Goal: Task Accomplishment & Management: Use online tool/utility

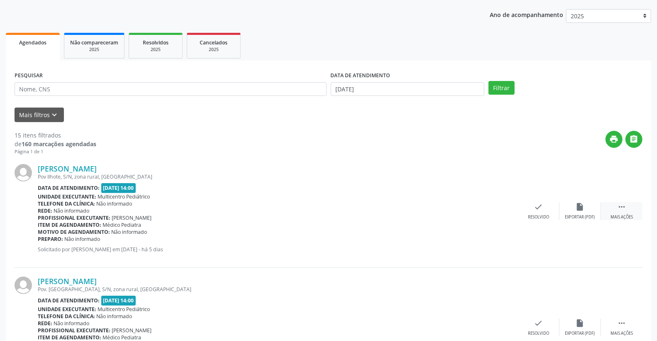
scroll to position [92, 0]
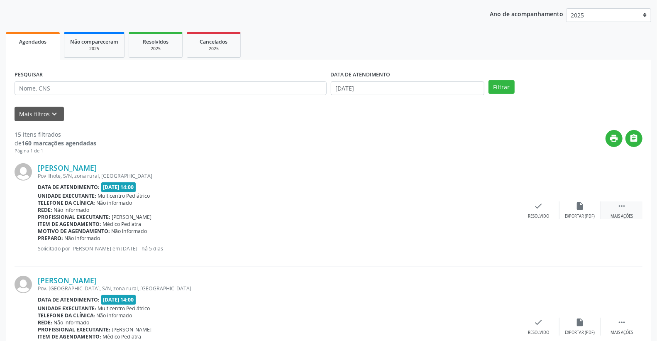
click at [620, 206] on icon "" at bounding box center [621, 205] width 9 height 9
click at [497, 204] on icon "print" at bounding box center [496, 205] width 9 height 9
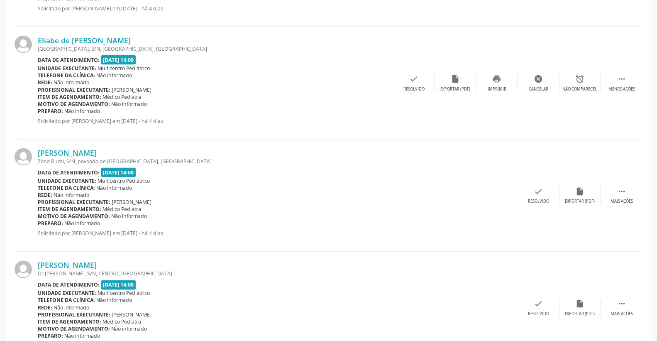
scroll to position [876, 0]
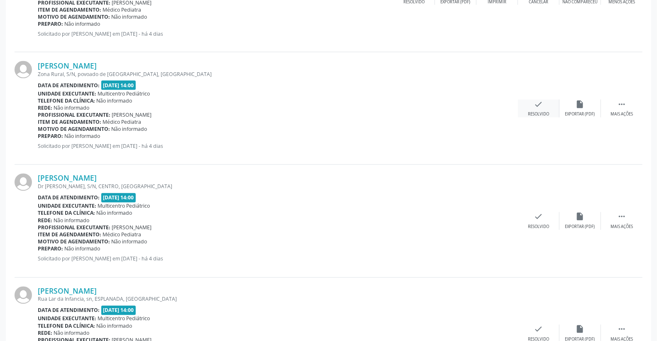
click at [550, 106] on div "check Resolvido" at bounding box center [538, 109] width 41 height 18
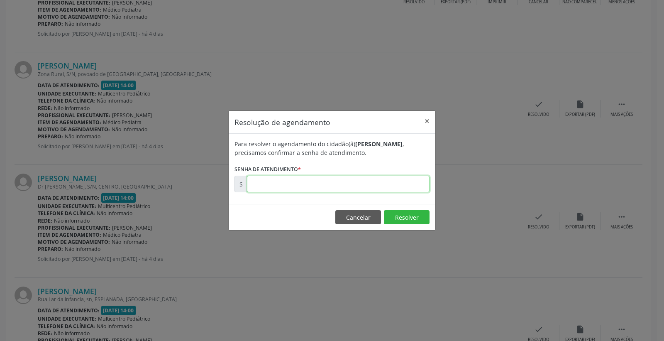
click at [404, 177] on input "text" at bounding box center [338, 183] width 183 height 17
type input "00181206"
click at [392, 216] on button "Resolver" at bounding box center [407, 217] width 46 height 14
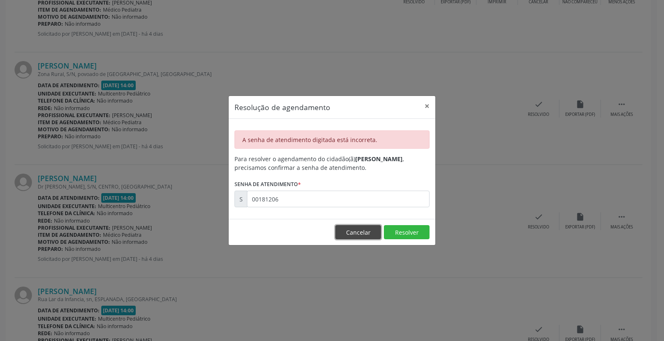
click at [365, 231] on button "Cancelar" at bounding box center [358, 232] width 46 height 14
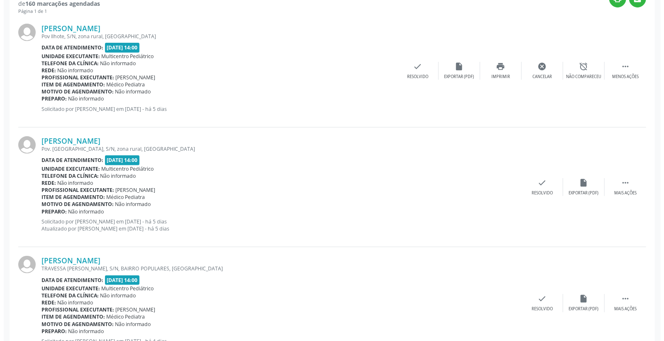
scroll to position [231, 0]
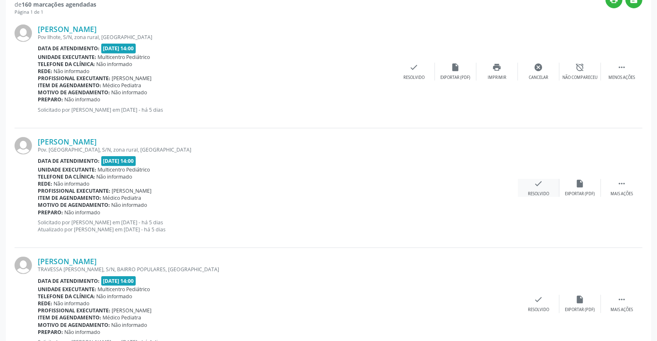
click at [537, 184] on icon "check" at bounding box center [538, 183] width 9 height 9
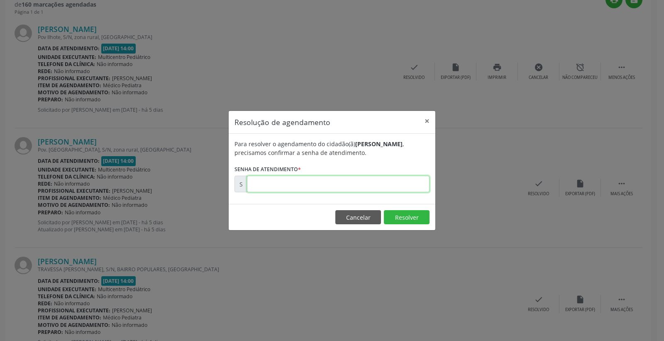
click at [387, 181] on input "text" at bounding box center [338, 183] width 183 height 17
type input "00181206"
click at [393, 214] on button "Resolver" at bounding box center [407, 217] width 46 height 14
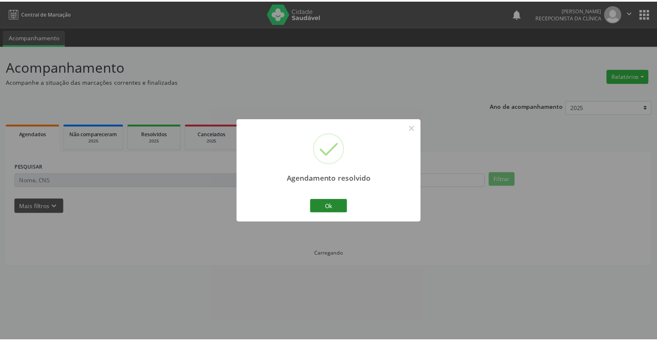
scroll to position [0, 0]
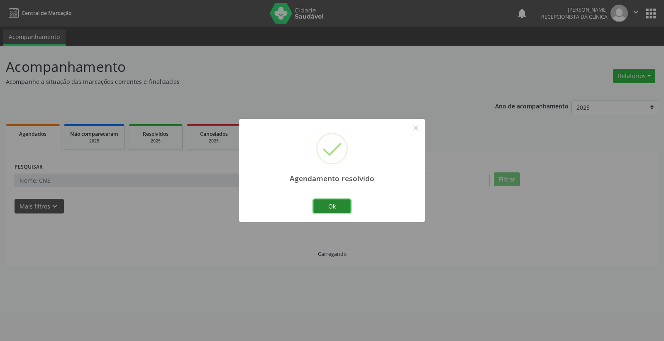
click at [335, 204] on button "Ok" at bounding box center [331, 206] width 37 height 14
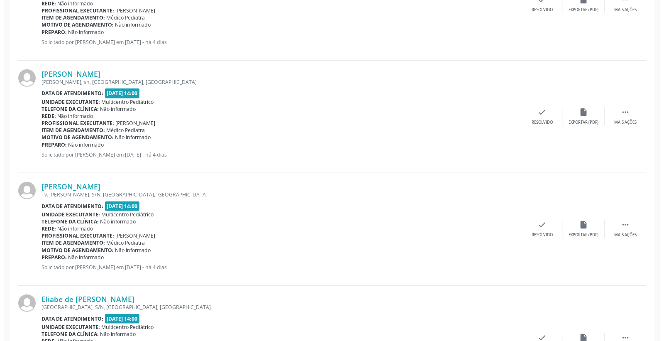
scroll to position [461, 0]
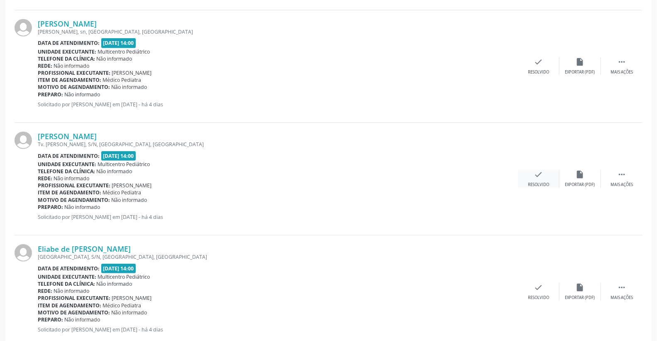
click at [534, 172] on icon "check" at bounding box center [538, 174] width 9 height 9
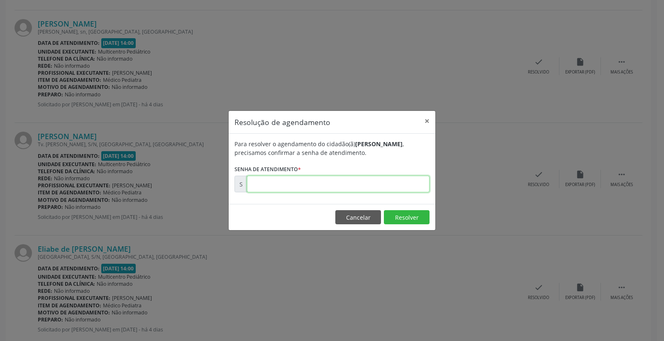
click at [382, 188] on input "text" at bounding box center [338, 183] width 183 height 17
type input "00181636"
click at [393, 214] on button "Resolver" at bounding box center [407, 217] width 46 height 14
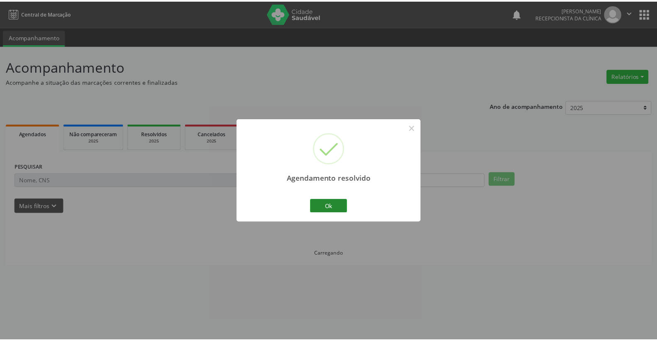
scroll to position [0, 0]
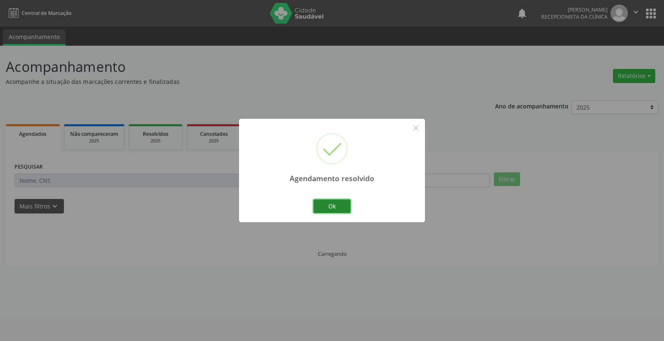
click at [337, 204] on button "Ok" at bounding box center [331, 206] width 37 height 14
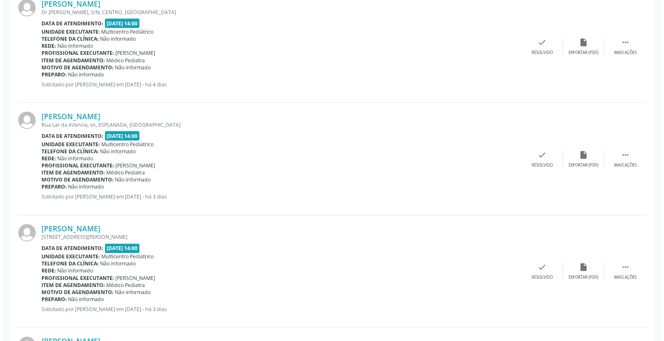
scroll to position [830, 0]
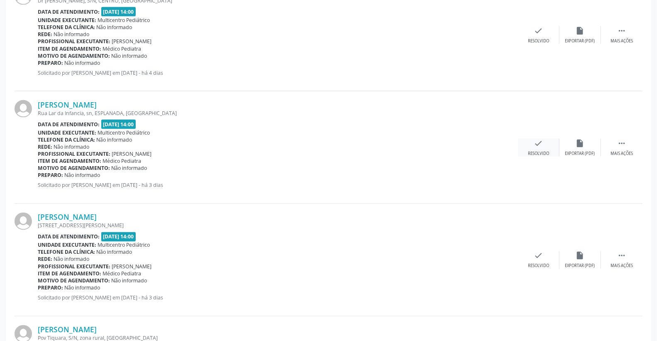
click at [536, 142] on icon "check" at bounding box center [538, 143] width 9 height 9
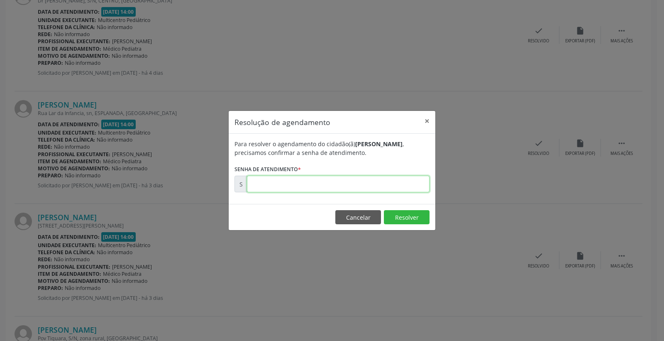
click at [394, 185] on input "text" at bounding box center [338, 183] width 183 height 17
type input "00181884"
click at [401, 216] on button "Resolver" at bounding box center [407, 217] width 46 height 14
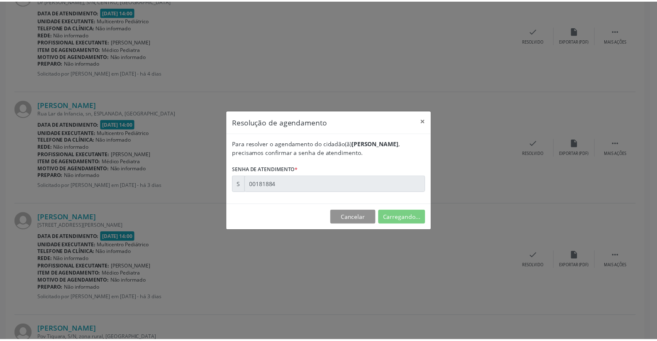
scroll to position [0, 0]
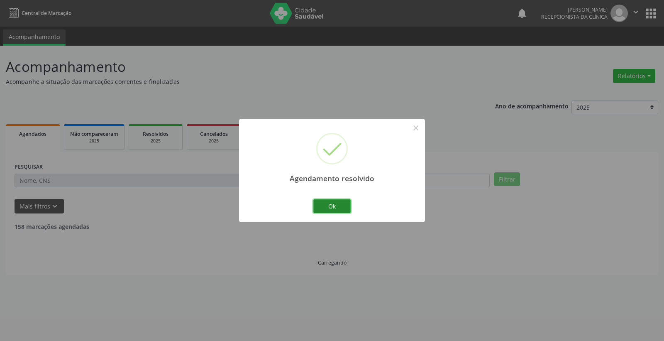
click at [320, 206] on button "Ok" at bounding box center [331, 206] width 37 height 14
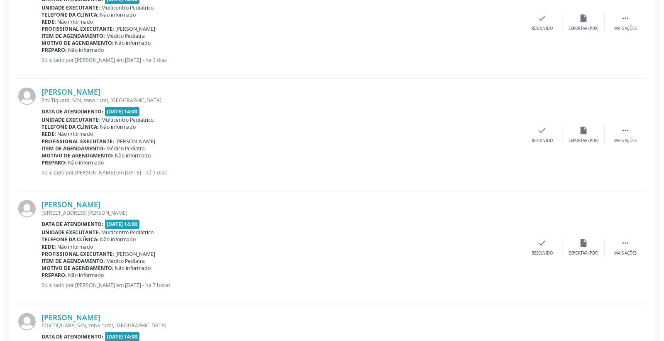
scroll to position [968, 0]
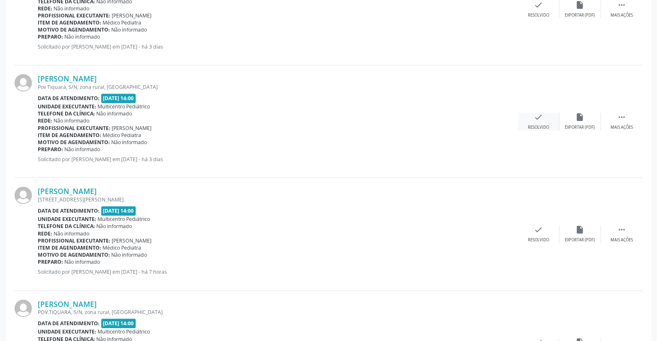
click at [537, 117] on icon "check" at bounding box center [538, 117] width 9 height 9
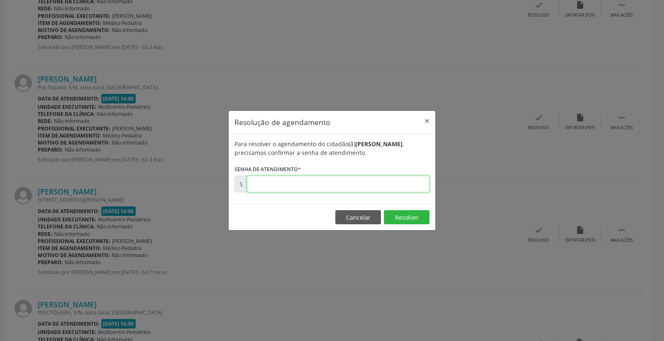
click at [388, 190] on input "text" at bounding box center [338, 183] width 183 height 17
type input "00181941"
click at [409, 217] on button "Resolver" at bounding box center [407, 217] width 46 height 14
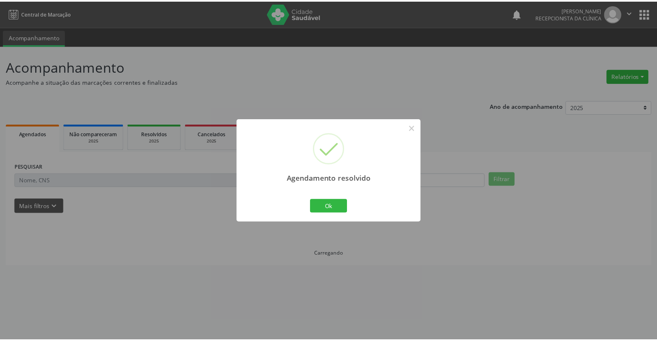
scroll to position [0, 0]
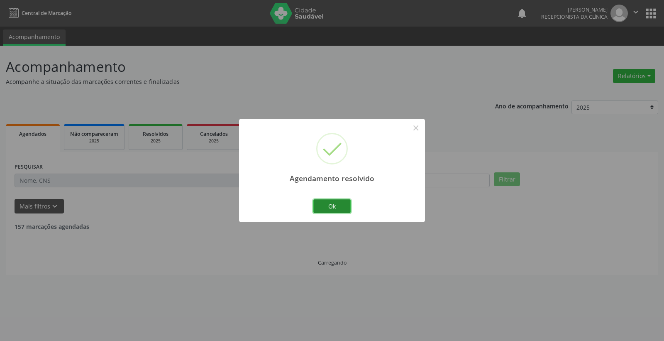
click at [330, 203] on button "Ok" at bounding box center [331, 206] width 37 height 14
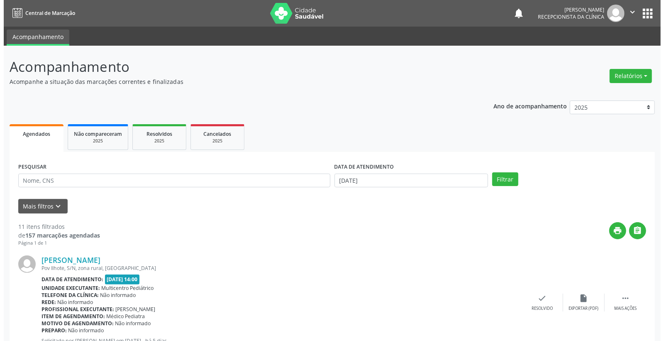
scroll to position [92, 0]
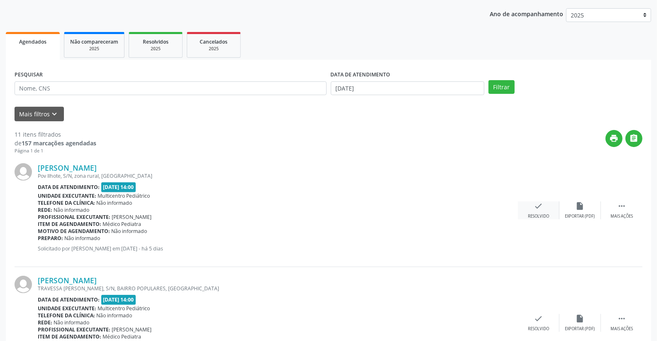
click at [545, 209] on div "check Resolvido" at bounding box center [538, 210] width 41 height 18
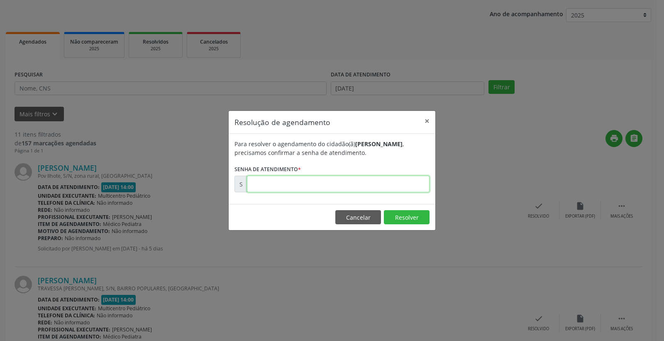
click at [399, 184] on input "text" at bounding box center [338, 183] width 183 height 17
type input "00181190"
click at [404, 219] on button "Resolver" at bounding box center [407, 217] width 46 height 14
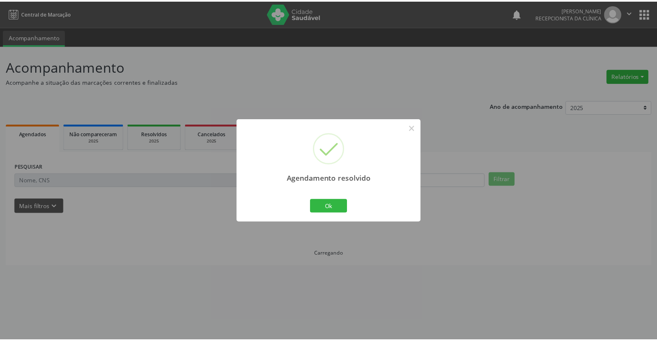
scroll to position [0, 0]
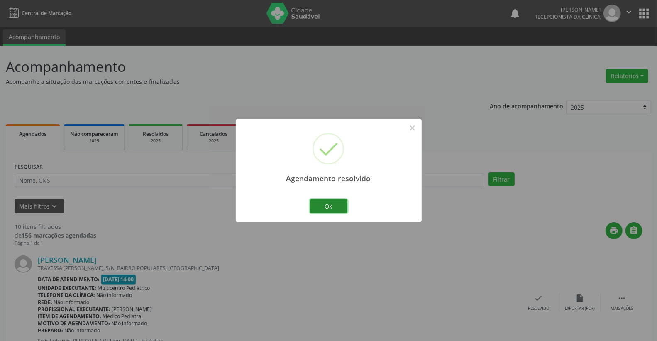
click at [341, 200] on button "Ok" at bounding box center [328, 206] width 37 height 14
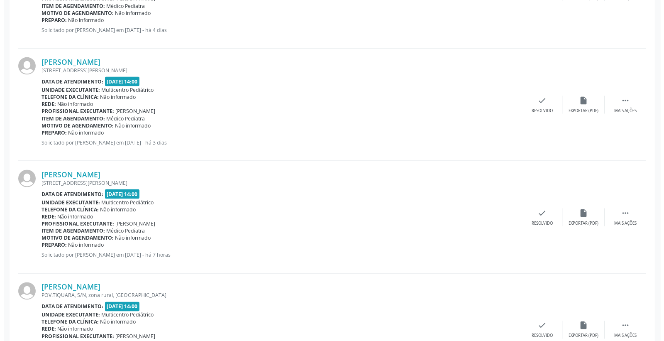
scroll to position [783, 0]
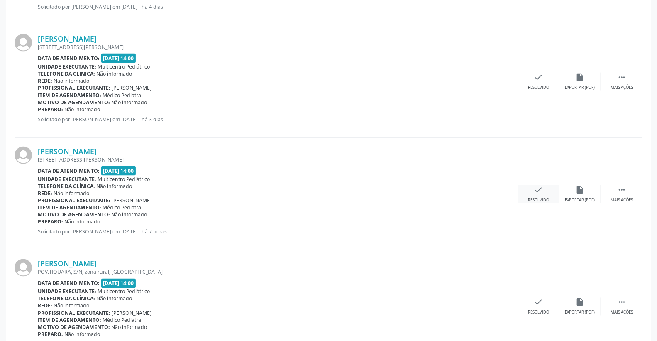
click at [541, 191] on icon "check" at bounding box center [538, 189] width 9 height 9
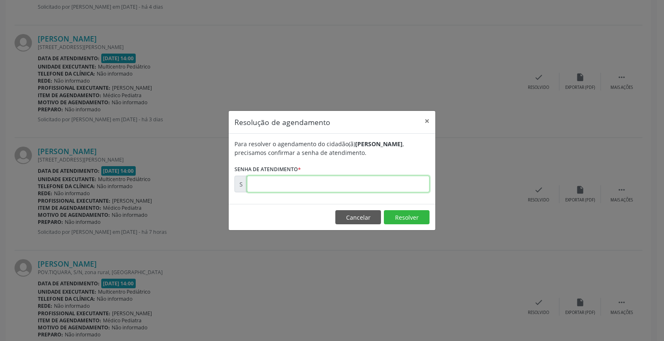
click at [364, 185] on input "text" at bounding box center [338, 183] width 183 height 17
type input "00181978"
click at [393, 214] on button "Resolver" at bounding box center [407, 217] width 46 height 14
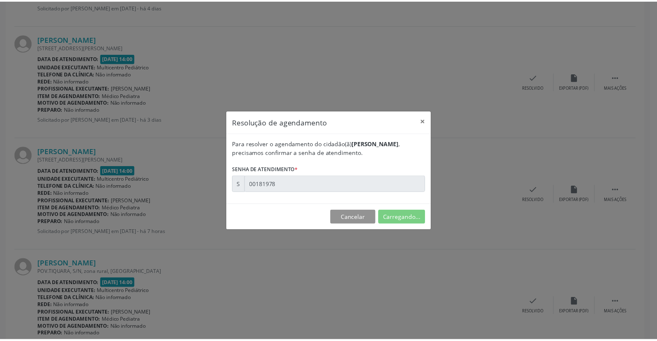
scroll to position [0, 0]
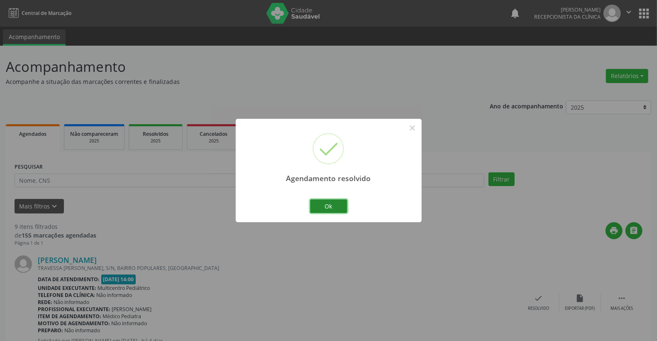
click at [337, 207] on button "Ok" at bounding box center [328, 206] width 37 height 14
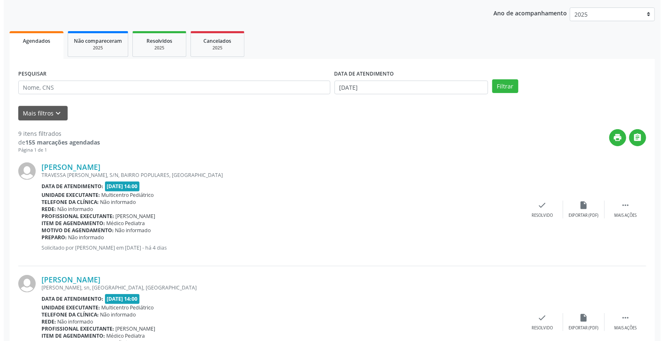
scroll to position [138, 0]
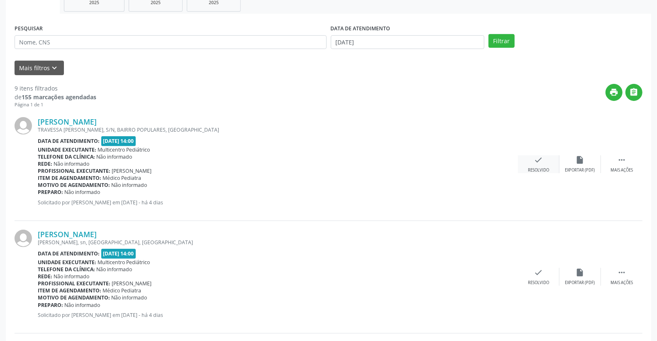
click at [534, 158] on icon "check" at bounding box center [538, 159] width 9 height 9
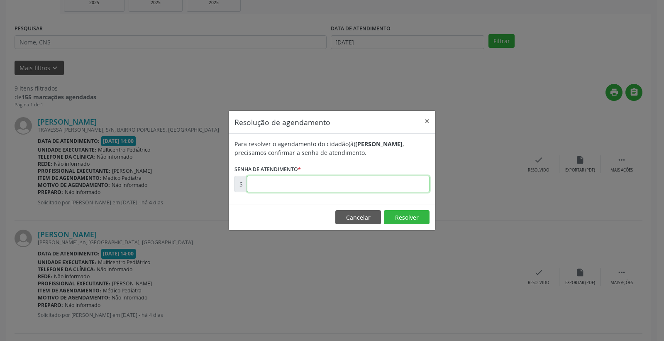
click at [385, 186] on input "text" at bounding box center [338, 183] width 183 height 17
type input "00181523"
click at [399, 216] on button "Resolver" at bounding box center [407, 217] width 46 height 14
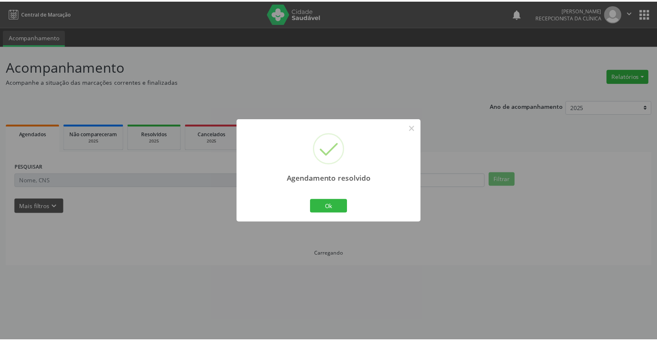
scroll to position [0, 0]
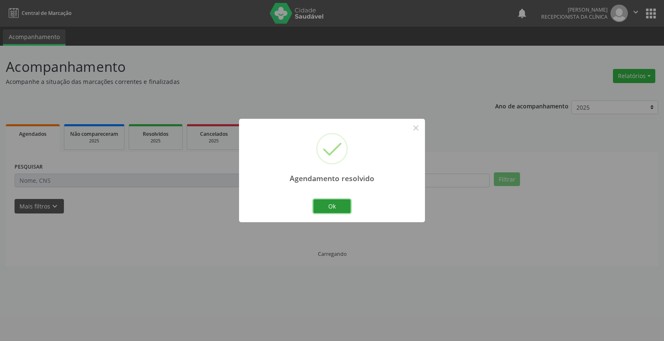
click at [329, 202] on button "Ok" at bounding box center [331, 206] width 37 height 14
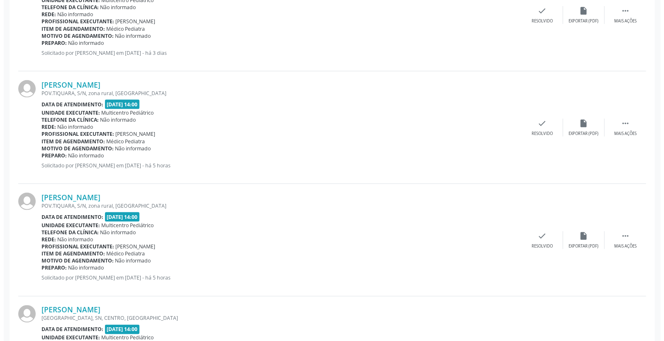
scroll to position [819, 0]
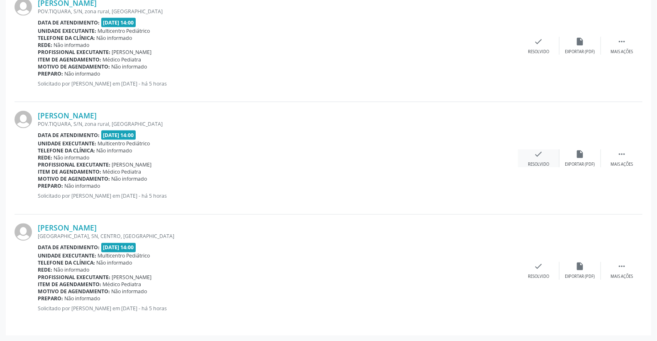
click at [550, 150] on div "check Resolvido" at bounding box center [538, 158] width 41 height 18
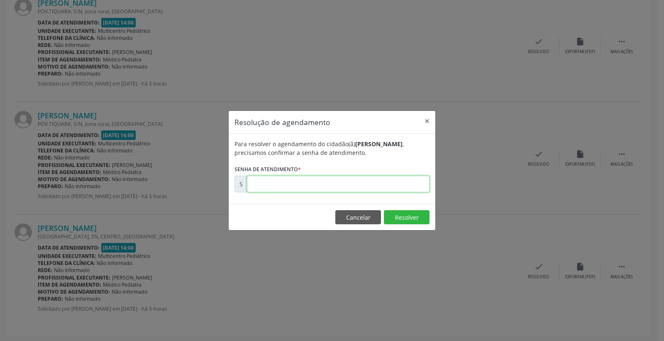
click at [404, 180] on input "text" at bounding box center [338, 183] width 183 height 17
type input "00182016"
click at [397, 213] on button "Resolver" at bounding box center [407, 217] width 46 height 14
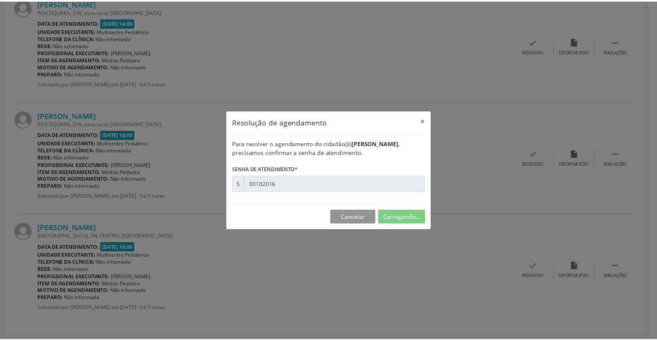
scroll to position [0, 0]
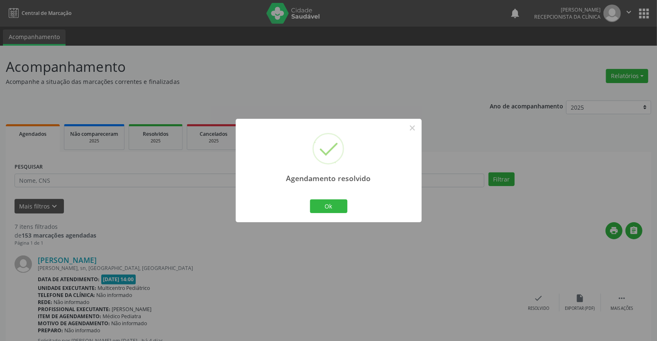
click at [335, 198] on div "Ok Cancel" at bounding box center [328, 205] width 41 height 17
click at [333, 201] on button "Ok" at bounding box center [328, 206] width 37 height 14
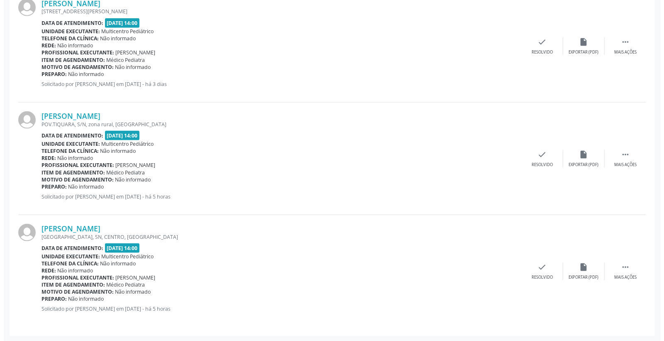
scroll to position [706, 0]
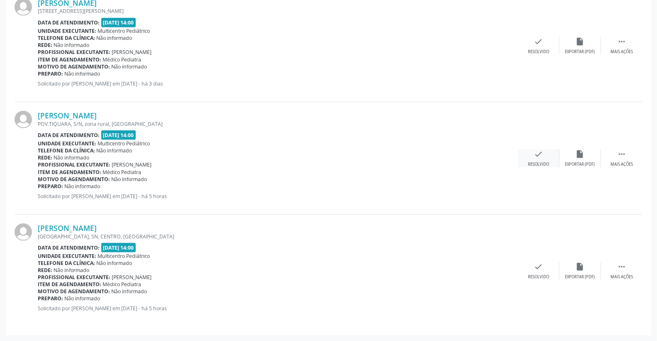
click at [534, 154] on icon "check" at bounding box center [538, 153] width 9 height 9
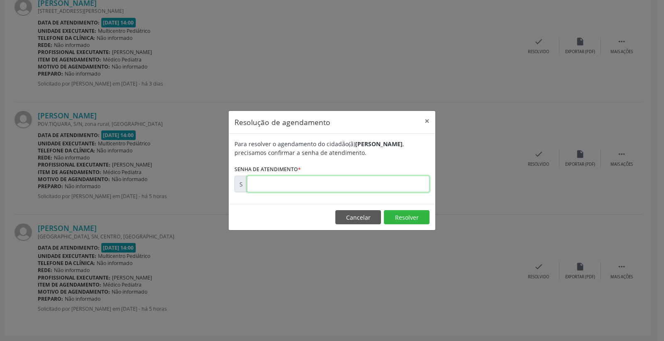
drag, startPoint x: 379, startPoint y: 189, endPoint x: 382, endPoint y: 185, distance: 5.3
click at [382, 185] on input "text" at bounding box center [338, 183] width 183 height 17
type input "00182014"
drag, startPoint x: 400, startPoint y: 225, endPoint x: 399, endPoint y: 219, distance: 6.3
click at [400, 224] on footer "Cancelar Resolver" at bounding box center [332, 217] width 207 height 26
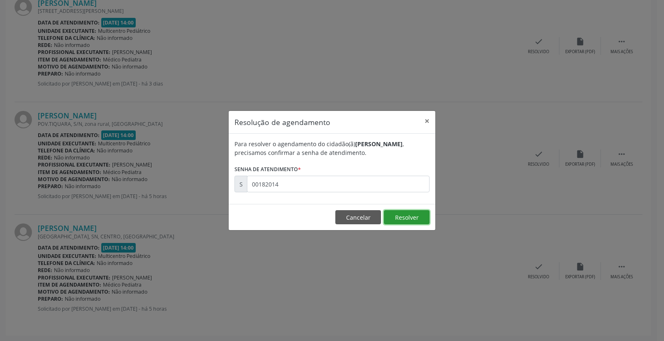
click at [399, 217] on button "Resolver" at bounding box center [407, 217] width 46 height 14
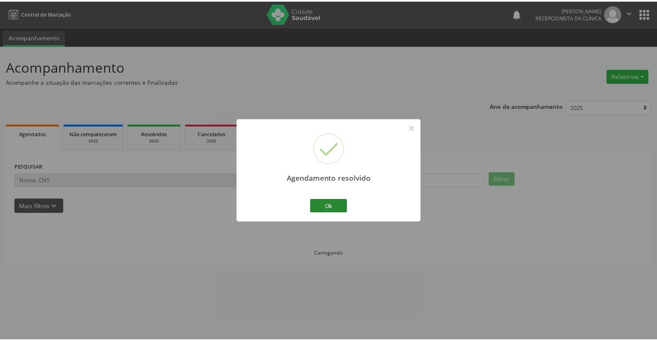
scroll to position [0, 0]
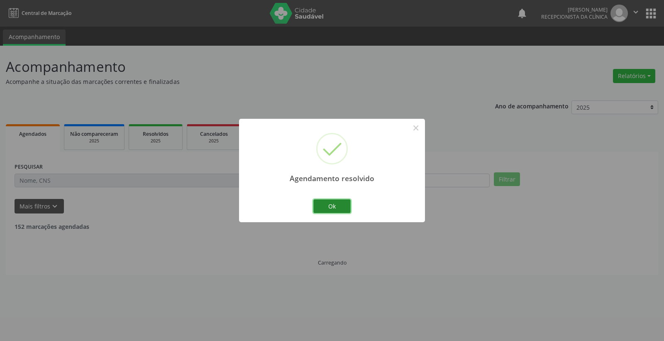
click at [346, 204] on button "Ok" at bounding box center [331, 206] width 37 height 14
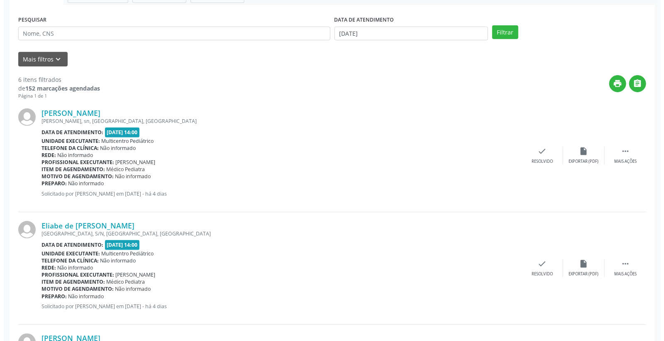
scroll to position [230, 0]
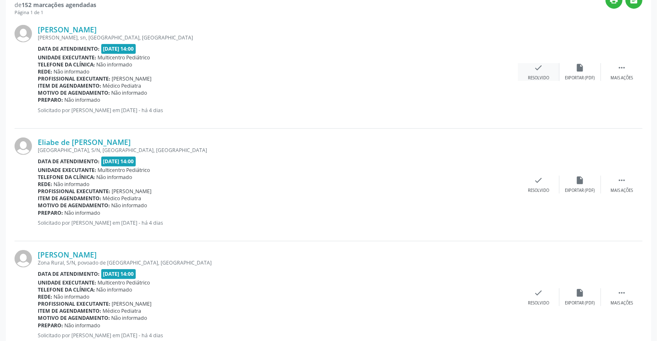
click at [530, 63] on div "check Resolvido" at bounding box center [538, 72] width 41 height 18
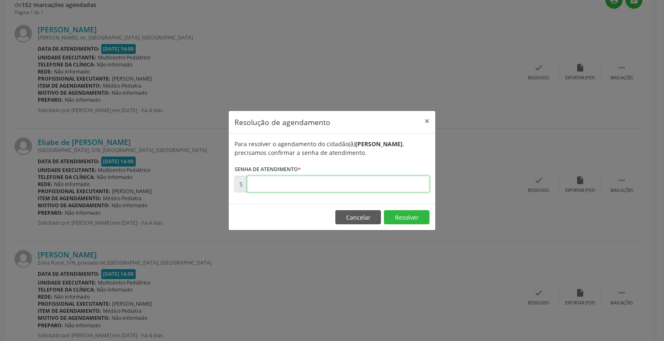
click at [382, 188] on input "text" at bounding box center [338, 183] width 183 height 17
click at [380, 185] on input "text" at bounding box center [338, 183] width 183 height 17
type input "00181546"
click at [406, 217] on button "Resolver" at bounding box center [407, 217] width 46 height 14
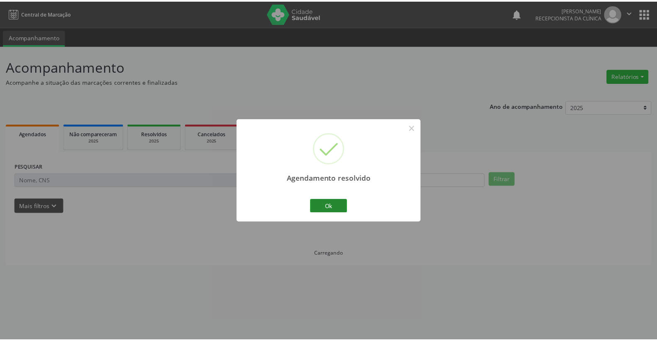
scroll to position [0, 0]
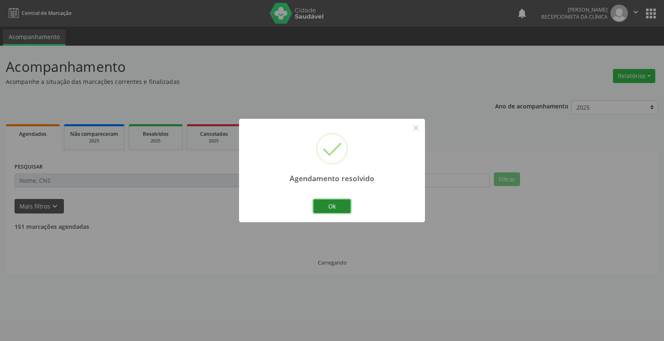
click at [335, 205] on button "Ok" at bounding box center [331, 206] width 37 height 14
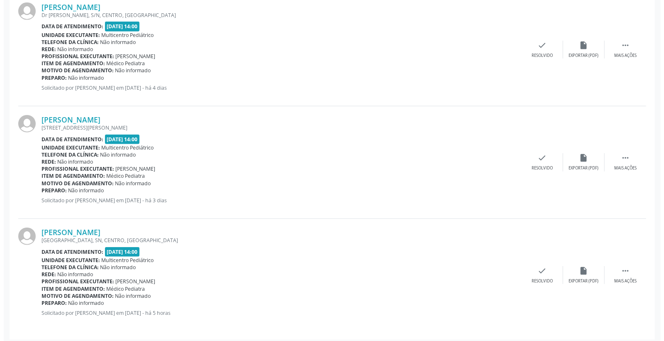
scroll to position [482, 0]
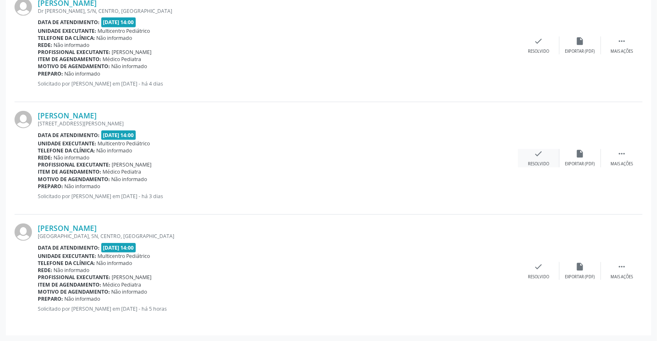
click at [546, 150] on div "check Resolvido" at bounding box center [538, 158] width 41 height 18
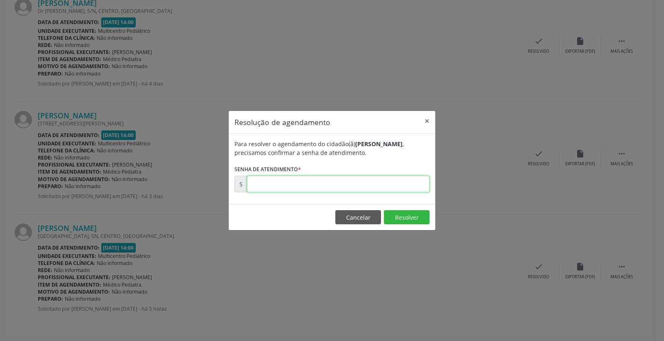
click at [390, 187] on input "text" at bounding box center [338, 183] width 183 height 17
type input "00181923"
click at [407, 212] on button "Resolver" at bounding box center [407, 217] width 46 height 14
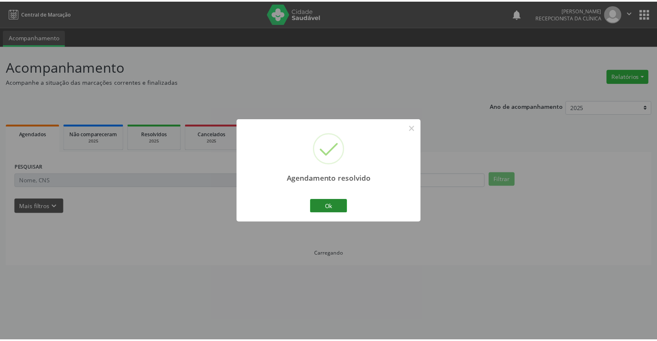
scroll to position [0, 0]
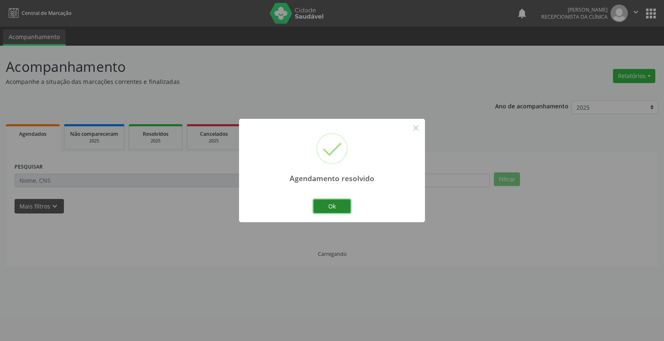
click at [333, 206] on button "Ok" at bounding box center [331, 206] width 37 height 14
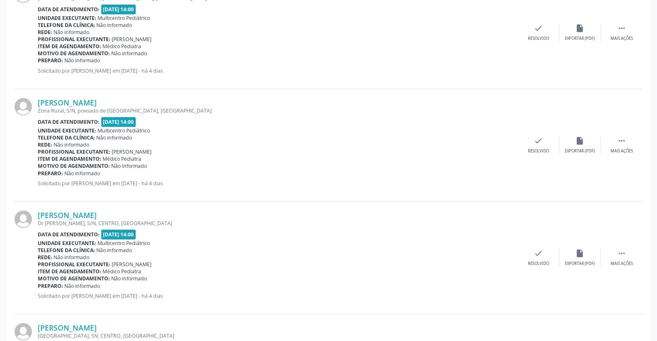
scroll to position [276, 0]
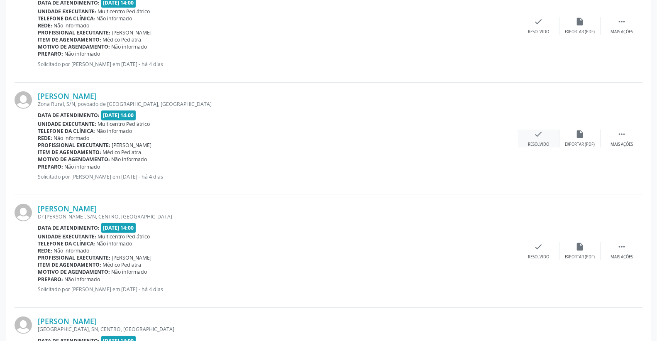
click at [543, 133] on div "check Resolvido" at bounding box center [538, 138] width 41 height 18
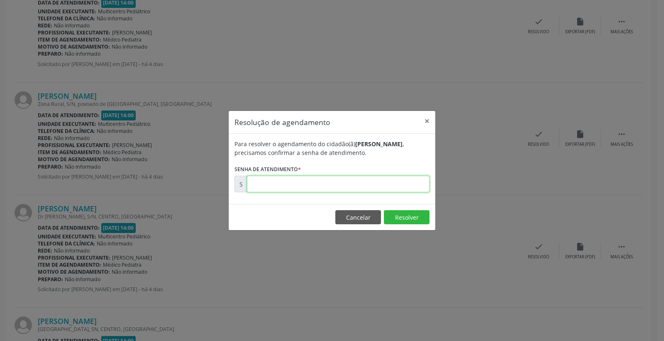
click at [390, 188] on input "text" at bounding box center [338, 183] width 183 height 17
type input "00182020"
click at [405, 214] on button "Resolver" at bounding box center [407, 217] width 46 height 14
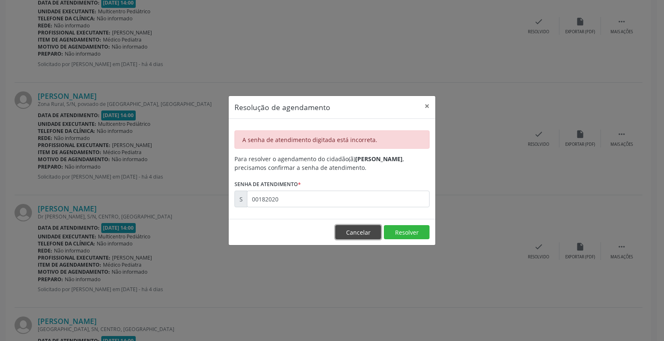
drag, startPoint x: 342, startPoint y: 234, endPoint x: 344, endPoint y: 230, distance: 4.5
click at [342, 234] on button "Cancelar" at bounding box center [358, 232] width 46 height 14
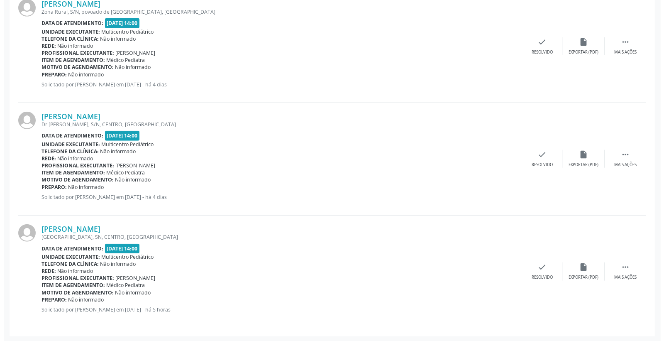
scroll to position [369, 0]
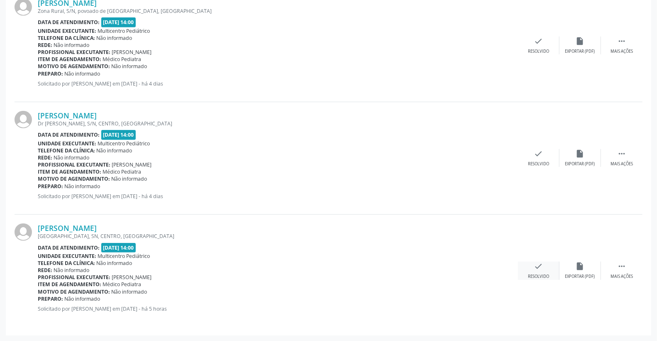
click at [541, 268] on icon "check" at bounding box center [538, 265] width 9 height 9
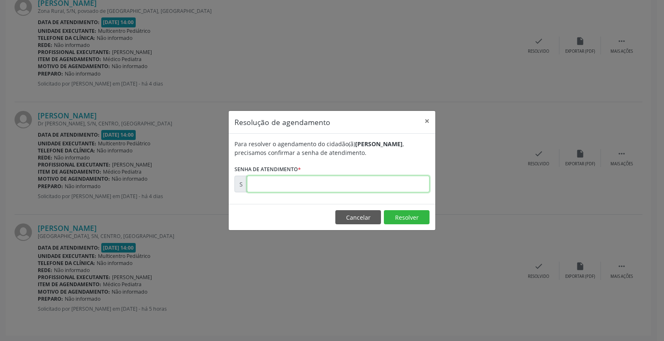
click at [378, 183] on input "text" at bounding box center [338, 183] width 183 height 17
type input "00182020"
drag, startPoint x: 399, startPoint y: 221, endPoint x: 388, endPoint y: 221, distance: 10.4
click at [398, 221] on button "Resolver" at bounding box center [407, 217] width 46 height 14
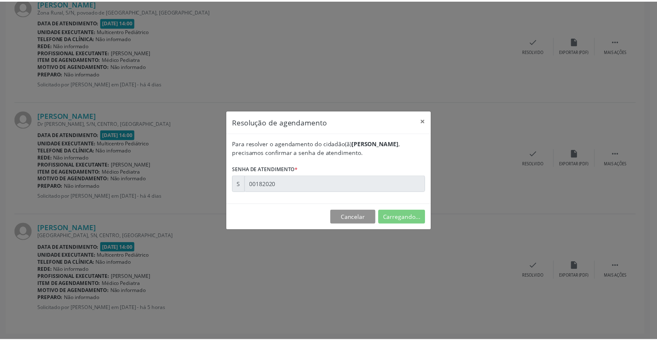
scroll to position [0, 0]
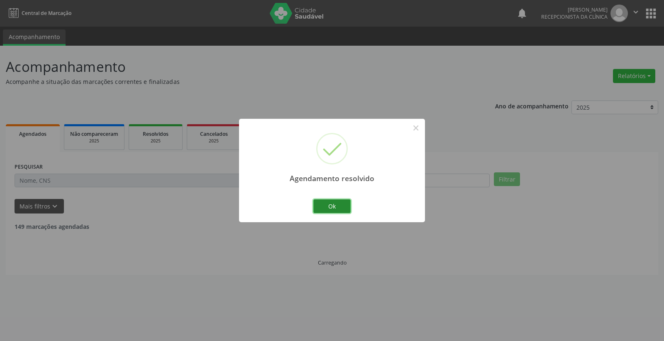
click at [340, 201] on button "Ok" at bounding box center [331, 206] width 37 height 14
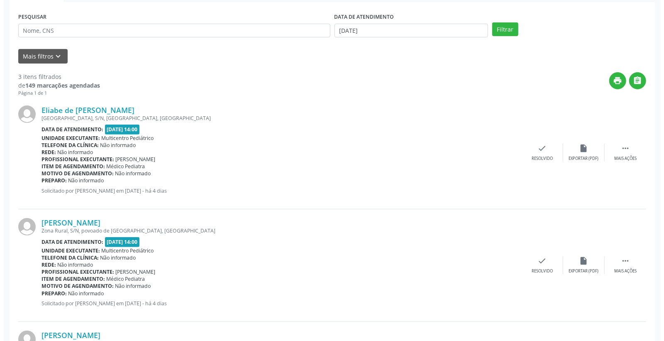
scroll to position [184, 0]
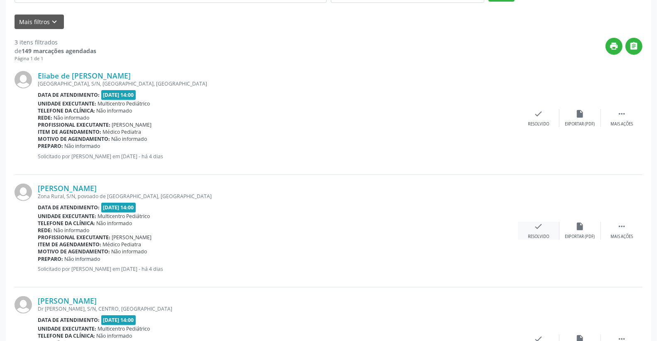
click at [543, 231] on div "check Resolvido" at bounding box center [538, 230] width 41 height 18
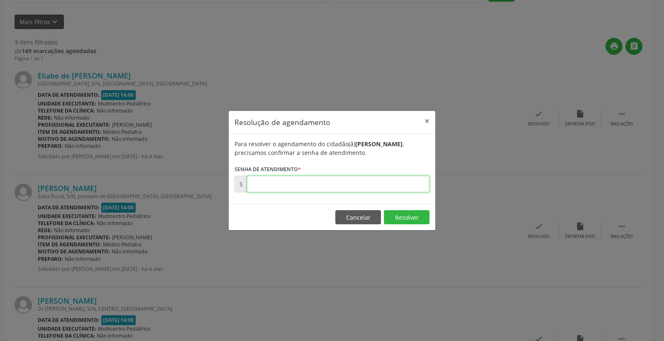
click at [402, 187] on input "text" at bounding box center [338, 183] width 183 height 17
type input "00181733"
click at [399, 217] on button "Resolver" at bounding box center [407, 217] width 46 height 14
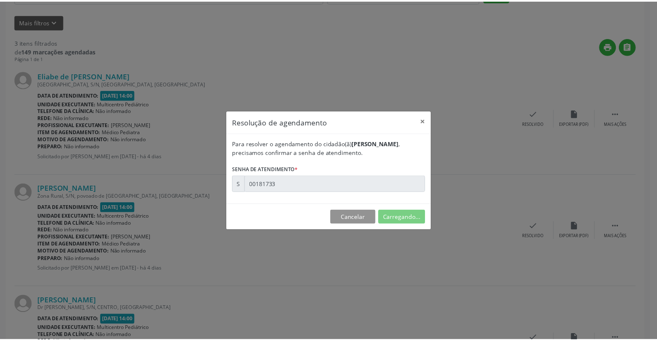
scroll to position [0, 0]
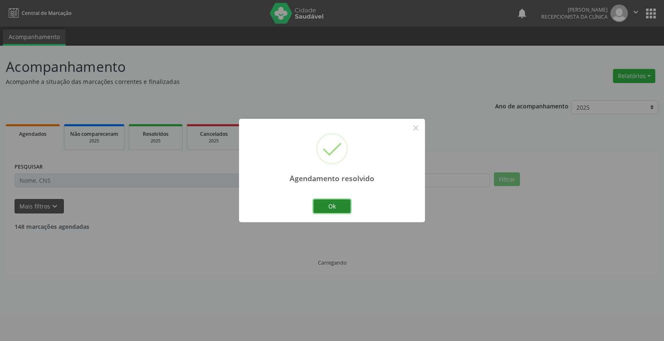
click at [331, 206] on button "Ok" at bounding box center [331, 206] width 37 height 14
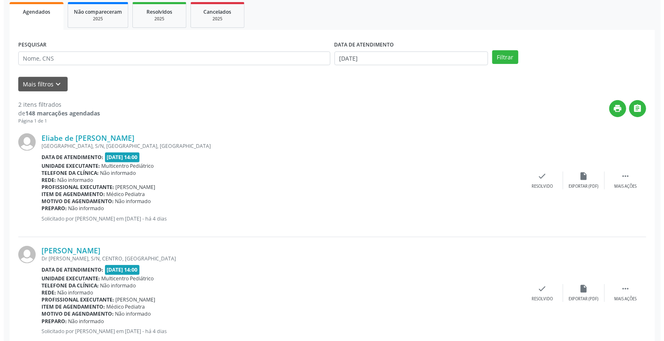
scroll to position [138, 0]
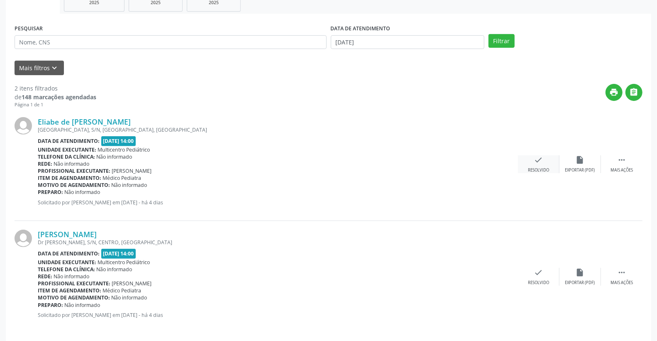
click at [535, 162] on icon "check" at bounding box center [538, 159] width 9 height 9
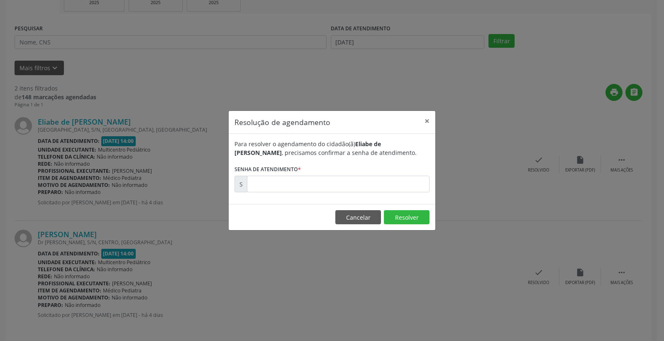
click at [385, 192] on div "Para resolver o agendamento do cidadão(ã) [PERSON_NAME] de [PERSON_NAME] , prec…" at bounding box center [332, 169] width 207 height 70
click at [379, 174] on form "Para resolver o agendamento do cidadão(ã) [PERSON_NAME] de [PERSON_NAME] , prec…" at bounding box center [331, 165] width 195 height 53
click at [372, 180] on input "text" at bounding box center [338, 183] width 183 height 17
type input "00181651"
click at [403, 210] on button "Resolver" at bounding box center [407, 217] width 46 height 14
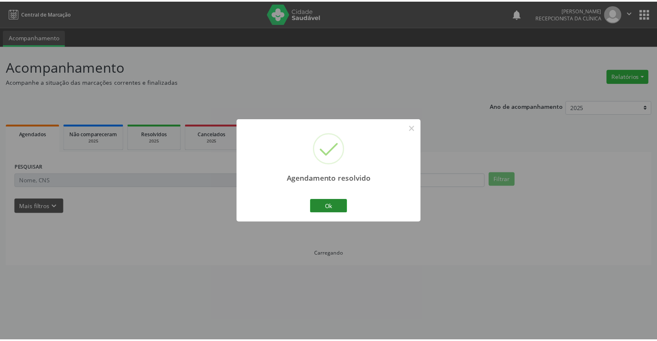
scroll to position [0, 0]
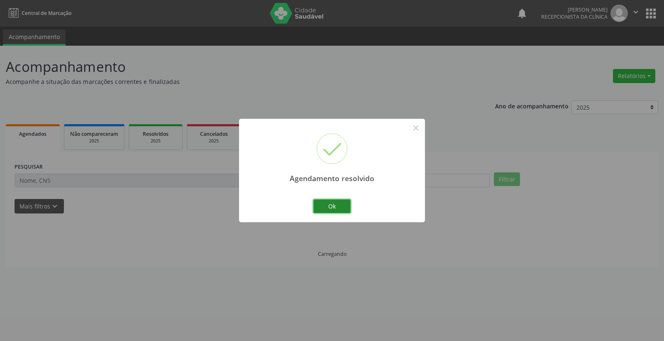
click at [330, 205] on button "Ok" at bounding box center [331, 206] width 37 height 14
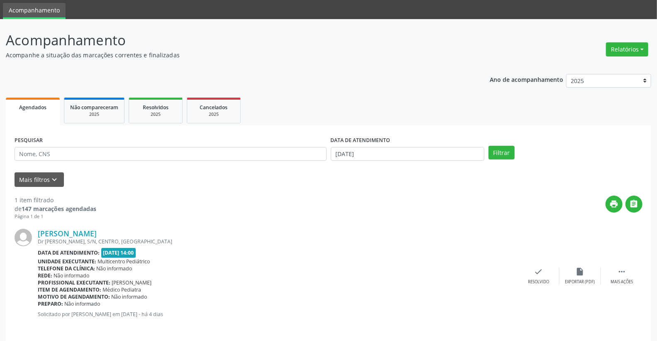
scroll to position [32, 0]
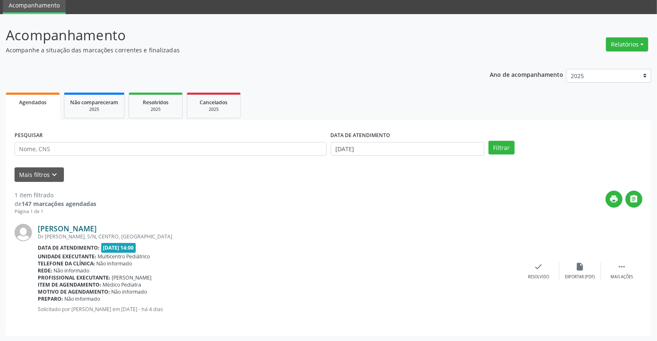
click at [97, 230] on link "[PERSON_NAME]" at bounding box center [67, 228] width 59 height 9
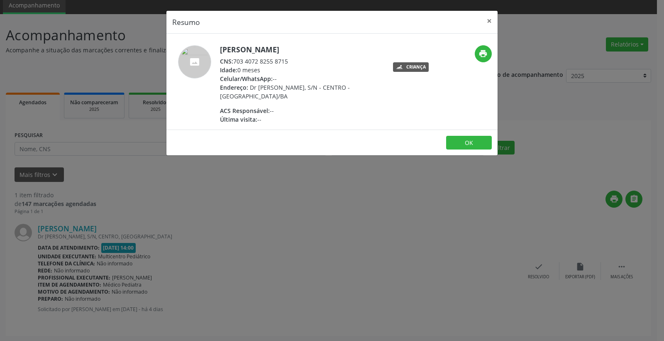
drag, startPoint x: 234, startPoint y: 61, endPoint x: 302, endPoint y: 60, distance: 67.2
click at [302, 60] on div "CNS: 703 4072 8255 8715" at bounding box center [300, 61] width 161 height 9
copy div "703 4072 8255 8715"
drag, startPoint x: 229, startPoint y: 46, endPoint x: 350, endPoint y: 39, distance: 120.9
click at [350, 39] on div "[PERSON_NAME] CNS: 703 4072 8255 8715 Idade: 0 meses Celular/WhatsApp: -- Ender…" at bounding box center [331, 82] width 331 height 96
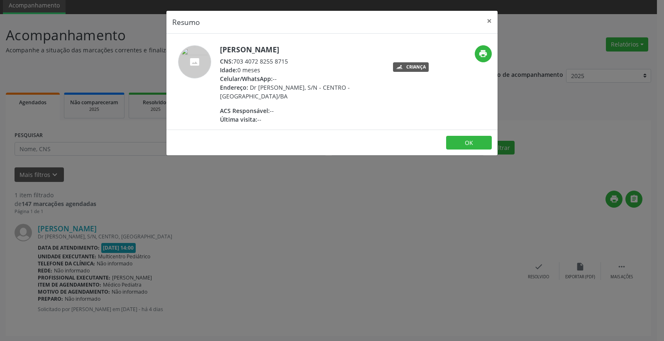
copy h5 "[PERSON_NAME]"
click at [488, 19] on button "×" at bounding box center [489, 21] width 17 height 20
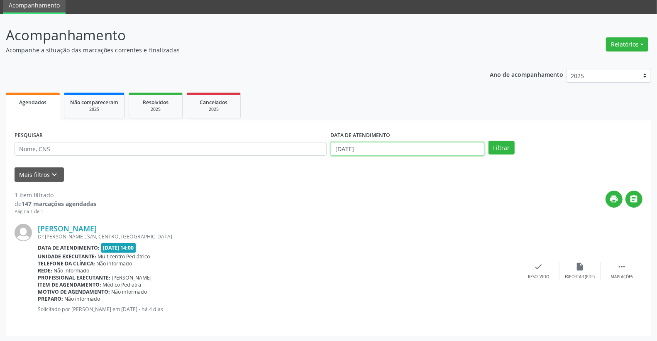
click at [401, 150] on input "[DATE]" at bounding box center [408, 149] width 154 height 14
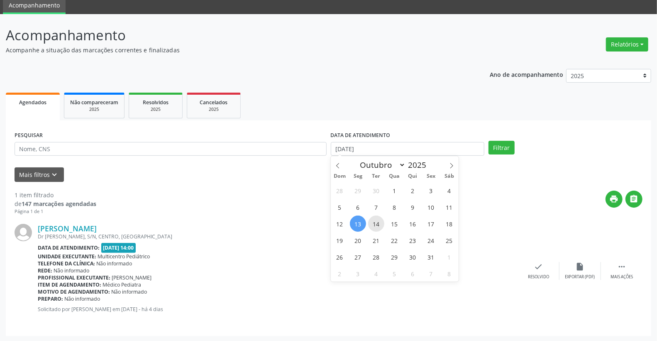
click at [382, 219] on span "14" at bounding box center [376, 223] width 16 height 16
type input "[DATE]"
click at [382, 219] on span "14" at bounding box center [376, 223] width 16 height 16
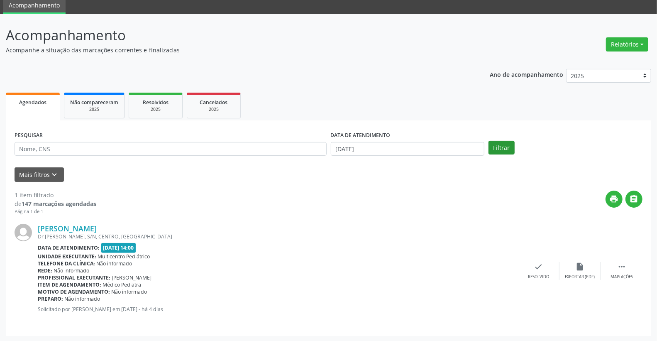
drag, startPoint x: 511, startPoint y: 138, endPoint x: 508, endPoint y: 144, distance: 7.1
click at [509, 144] on div "PESQUISAR DATA DE ATENDIMENTO [DATE] Filtrar" at bounding box center [328, 145] width 632 height 32
click at [508, 144] on button "Filtrar" at bounding box center [501, 148] width 26 height 14
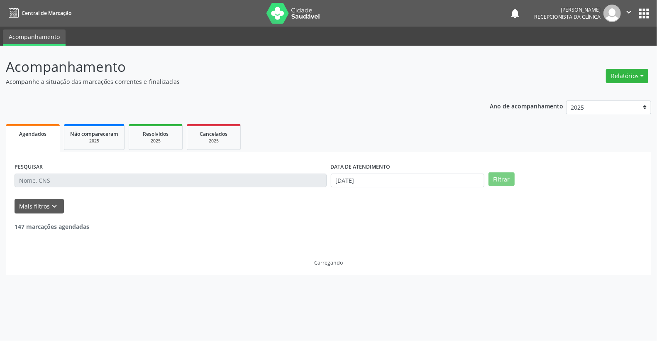
scroll to position [0, 0]
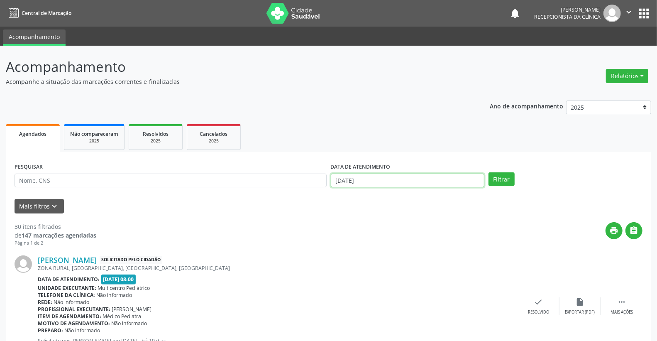
click at [374, 181] on input "[DATE]" at bounding box center [408, 180] width 154 height 14
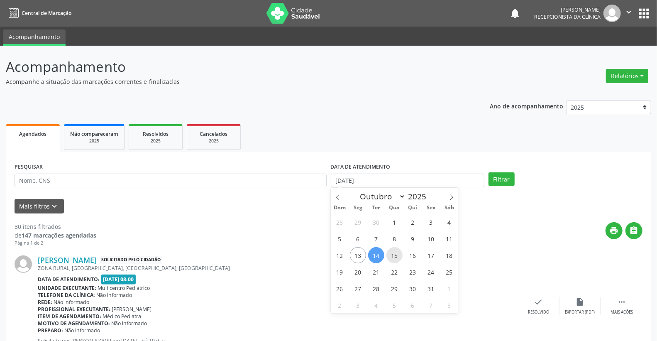
click at [396, 255] on span "15" at bounding box center [394, 255] width 16 height 16
type input "[DATE]"
click at [396, 255] on span "15" at bounding box center [394, 255] width 16 height 16
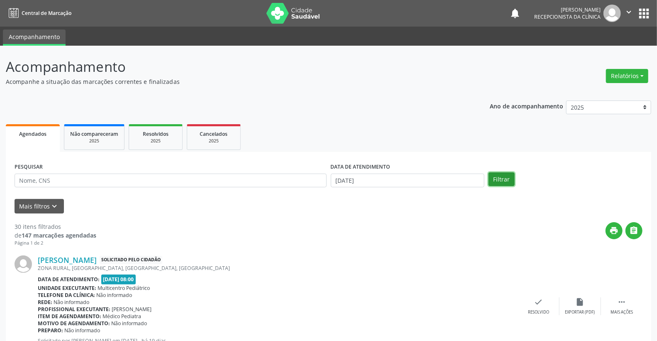
click at [499, 181] on button "Filtrar" at bounding box center [501, 179] width 26 height 14
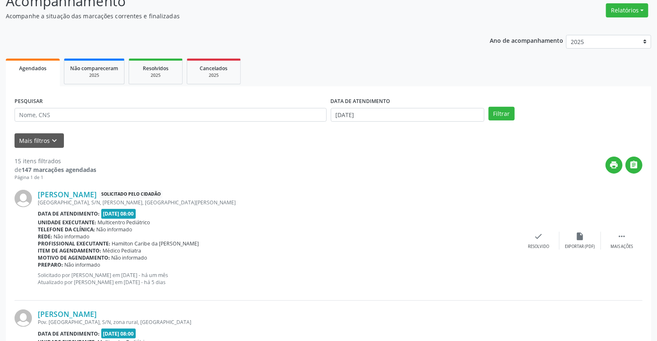
scroll to position [63, 0]
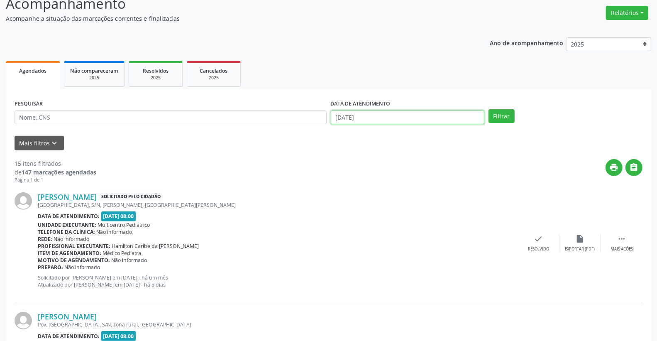
click at [392, 115] on input "[DATE]" at bounding box center [408, 117] width 154 height 14
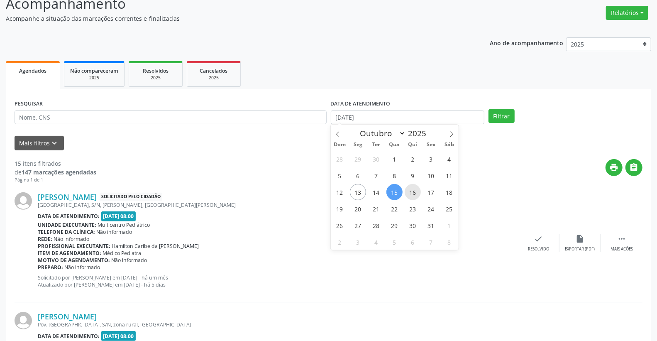
click at [411, 193] on span "16" at bounding box center [412, 192] width 16 height 16
type input "[DATE]"
click at [411, 193] on span "16" at bounding box center [412, 192] width 16 height 16
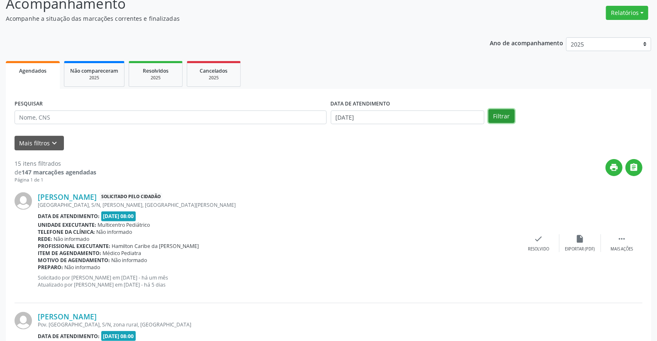
click at [506, 114] on button "Filtrar" at bounding box center [501, 116] width 26 height 14
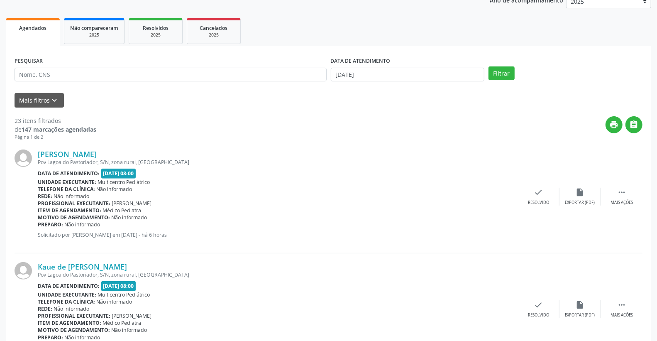
scroll to position [0, 0]
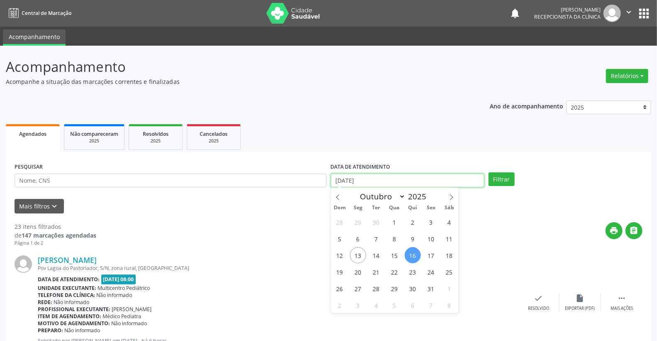
click at [384, 180] on input "[DATE]" at bounding box center [408, 180] width 154 height 14
click at [435, 256] on span "17" at bounding box center [431, 255] width 16 height 16
type input "[DATE]"
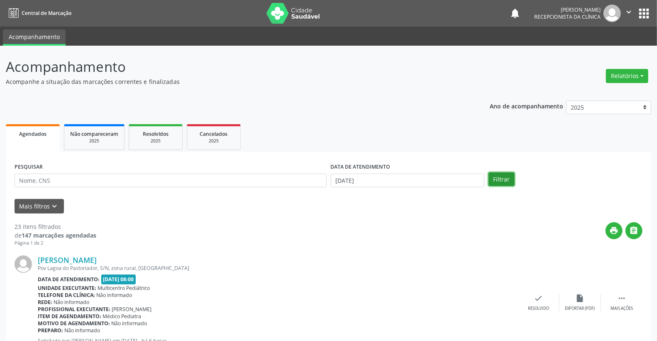
click at [499, 180] on button "Filtrar" at bounding box center [501, 179] width 26 height 14
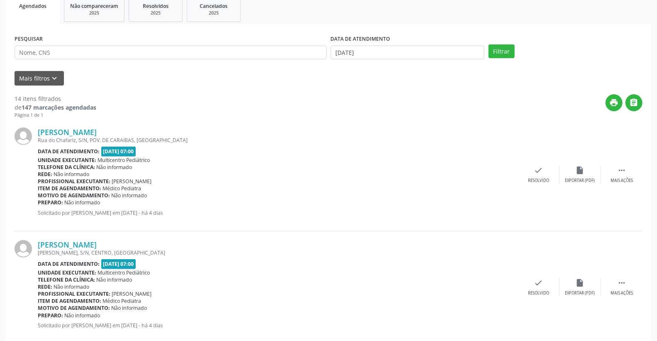
scroll to position [114, 0]
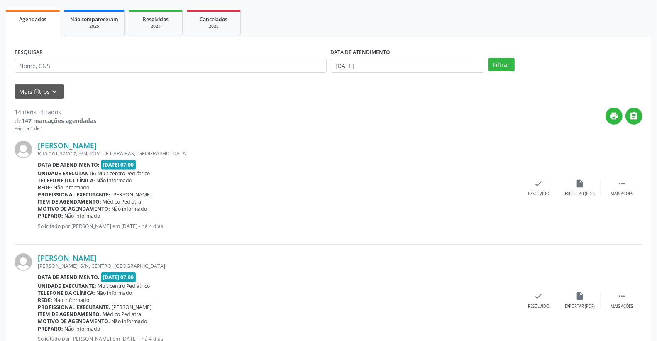
click at [405, 72] on div "DATA DE ATENDIMENTO [DATE]" at bounding box center [408, 62] width 158 height 32
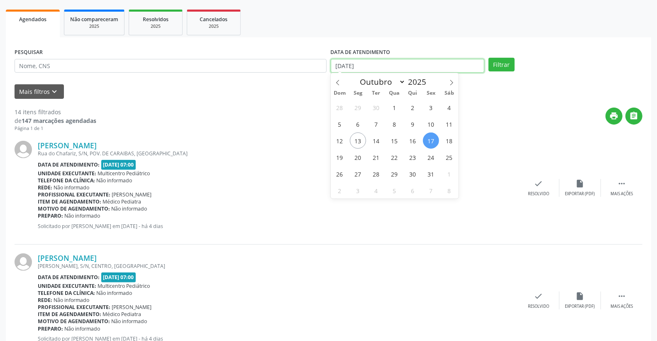
click at [404, 69] on input "[DATE]" at bounding box center [408, 66] width 154 height 14
click at [409, 140] on span "16" at bounding box center [412, 140] width 16 height 16
type input "[DATE]"
click at [409, 140] on span "16" at bounding box center [412, 140] width 16 height 16
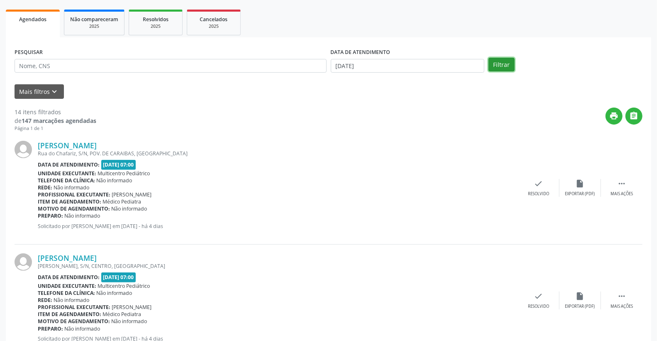
click at [499, 66] on button "Filtrar" at bounding box center [501, 65] width 26 height 14
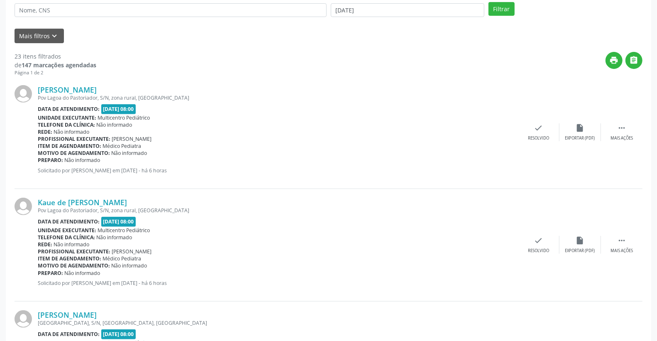
scroll to position [154, 0]
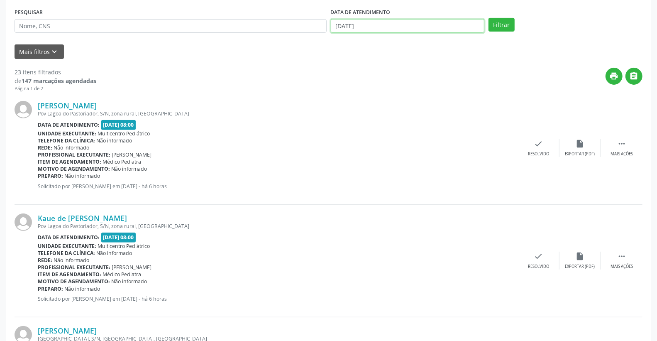
click at [371, 26] on input "[DATE]" at bounding box center [408, 26] width 154 height 14
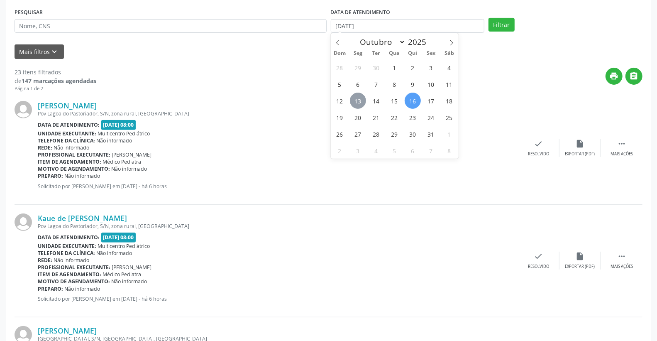
drag, startPoint x: 352, startPoint y: 93, endPoint x: 356, endPoint y: 99, distance: 7.1
click at [355, 97] on div "28 29 30 1 2 3 4 5 6 7 8 9 10 11 12 13 14 15 16 17 18 19 20 21 22 23 24 25 26 2…" at bounding box center [395, 109] width 128 height 100
click at [356, 99] on span "13" at bounding box center [358, 100] width 16 height 16
type input "[DATE]"
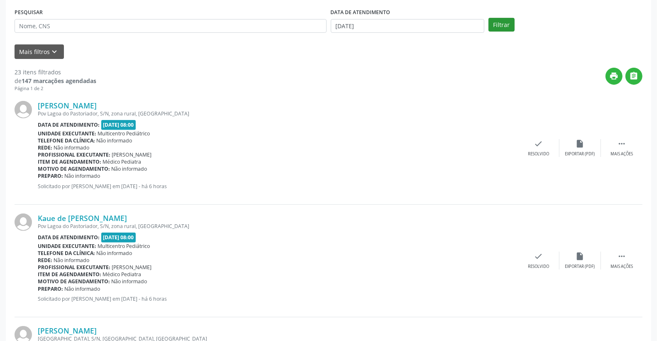
click at [511, 19] on div "PESQUISAR DATA DE ATENDIMENTO [DATE] Filtrar" at bounding box center [328, 22] width 632 height 32
click at [511, 22] on button "Filtrar" at bounding box center [501, 25] width 26 height 14
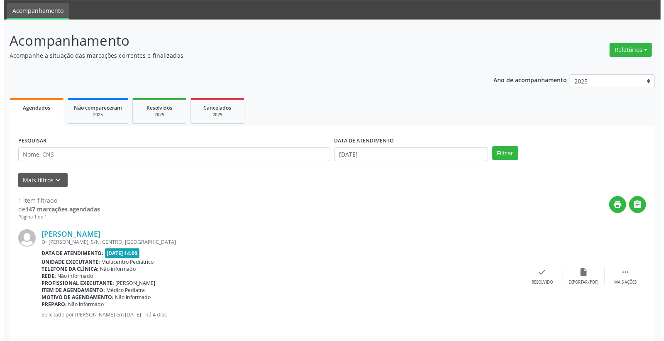
scroll to position [32, 0]
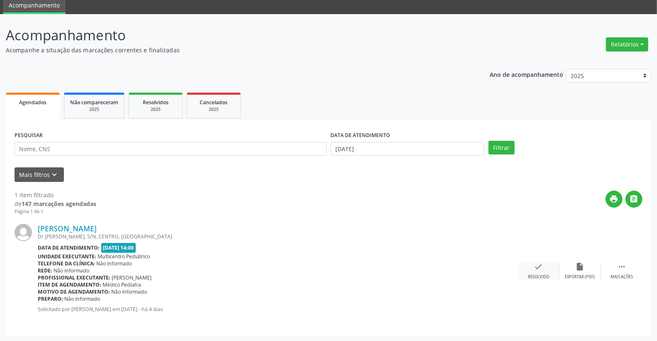
click at [540, 274] on div "Resolvido" at bounding box center [538, 277] width 21 height 6
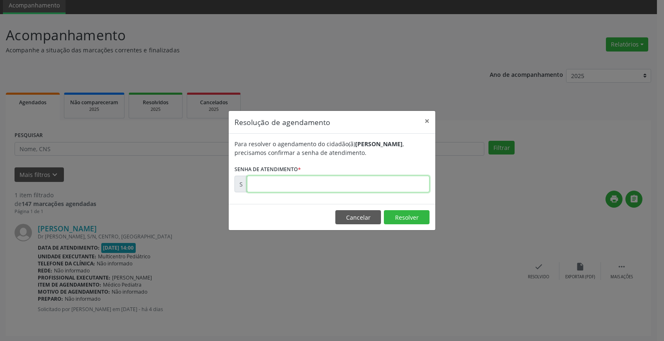
click at [397, 183] on input "text" at bounding box center [338, 183] width 183 height 17
type input "00181763"
click at [404, 219] on button "Resolver" at bounding box center [407, 217] width 46 height 14
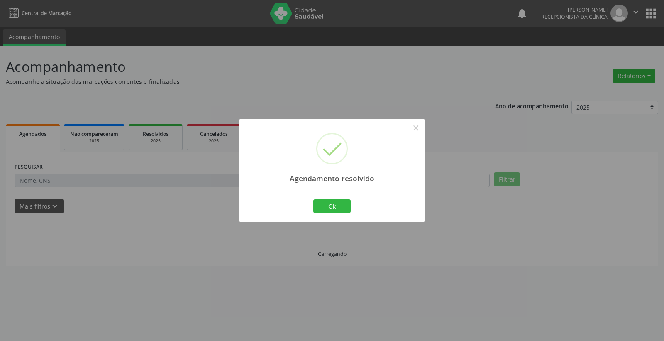
scroll to position [0, 0]
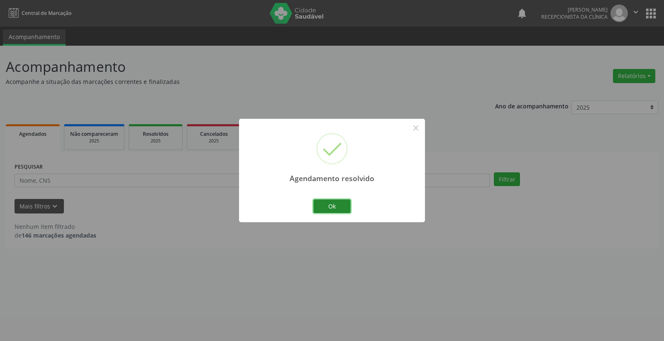
click at [333, 205] on button "Ok" at bounding box center [331, 206] width 37 height 14
